Goal: Find specific page/section: Find specific page/section

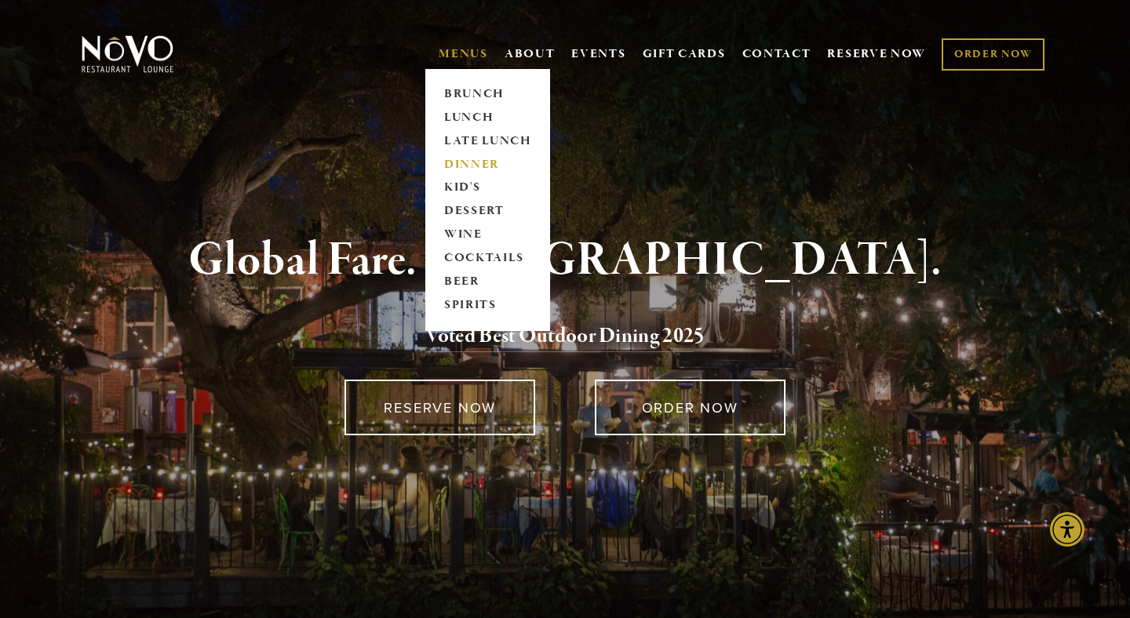
click at [471, 161] on link "DINNER" at bounding box center [488, 165] width 98 height 24
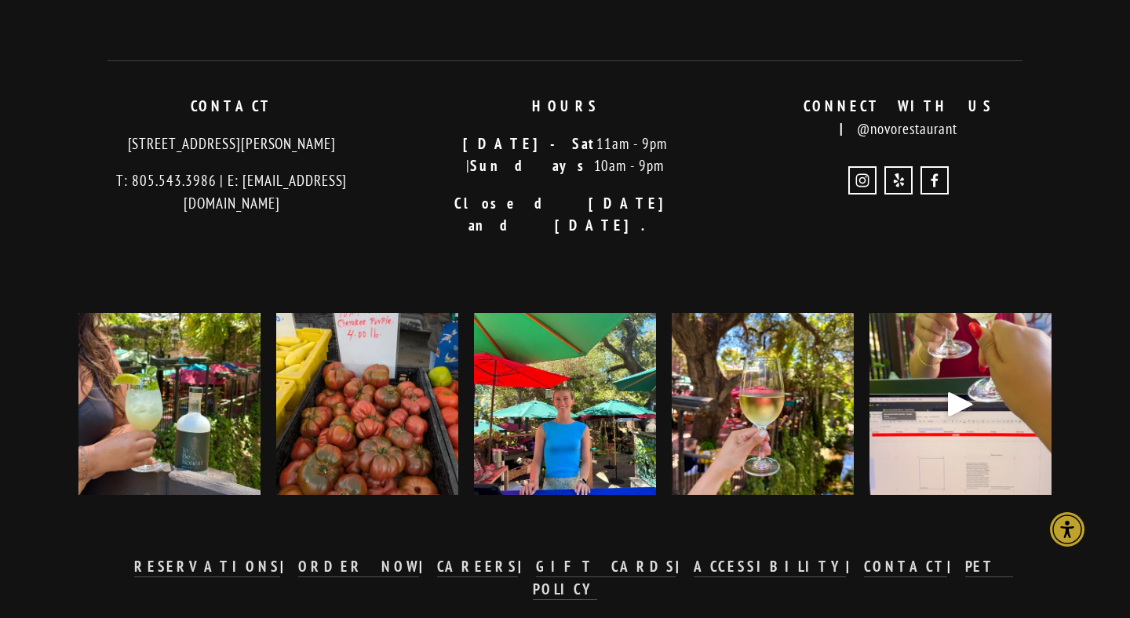
scroll to position [3998, 0]
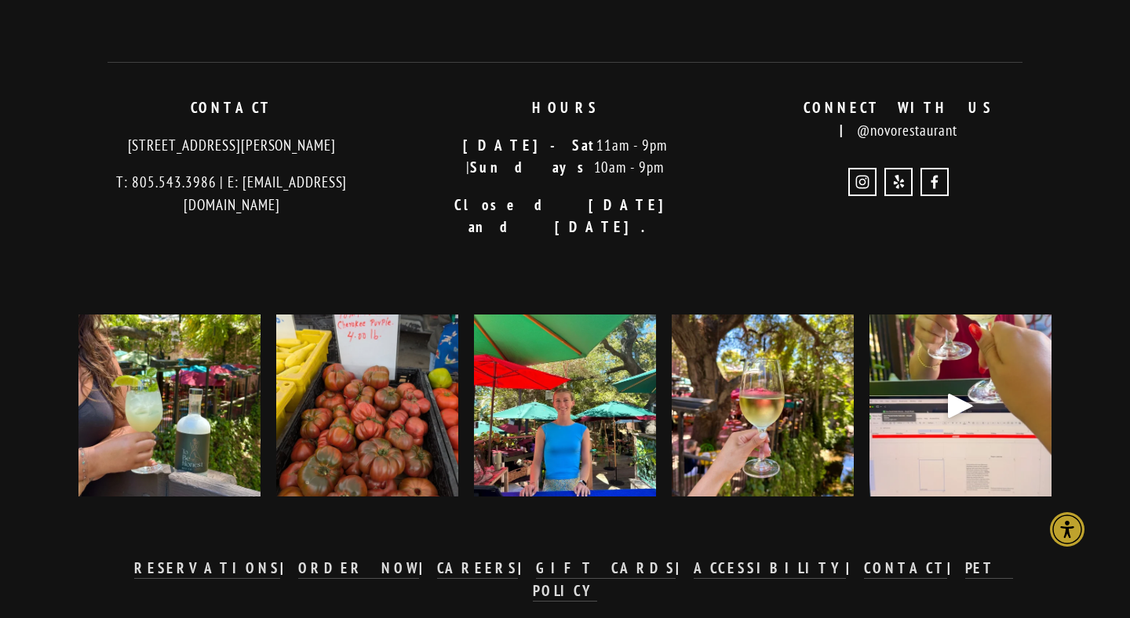
drag, startPoint x: 95, startPoint y: 143, endPoint x: 301, endPoint y: 146, distance: 206.4
click at [301, 146] on p "[STREET_ADDRESS][PERSON_NAME]" at bounding box center [231, 145] width 307 height 23
copy p "[STREET_ADDRESS][PERSON_NAME][PERSON_NAME]"
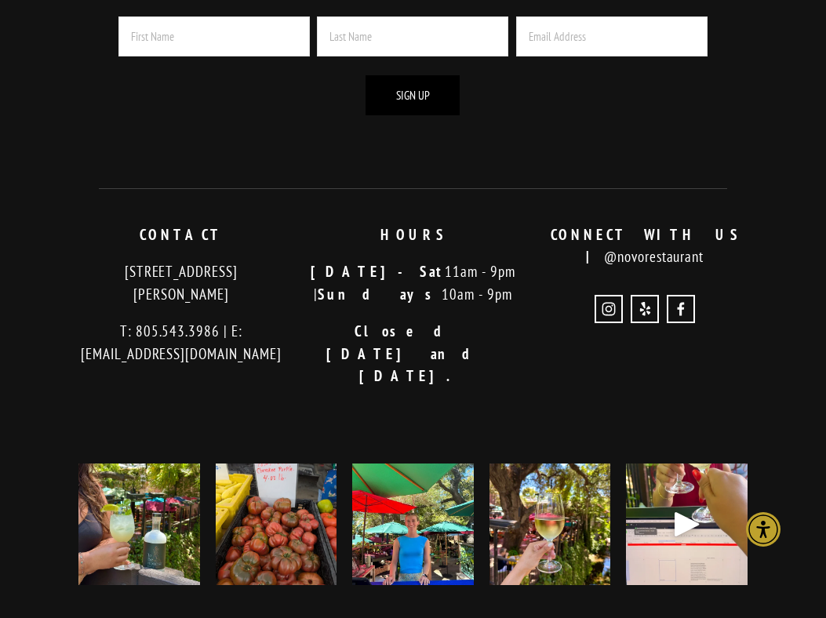
scroll to position [4626, 0]
